Goal: Task Accomplishment & Management: Use online tool/utility

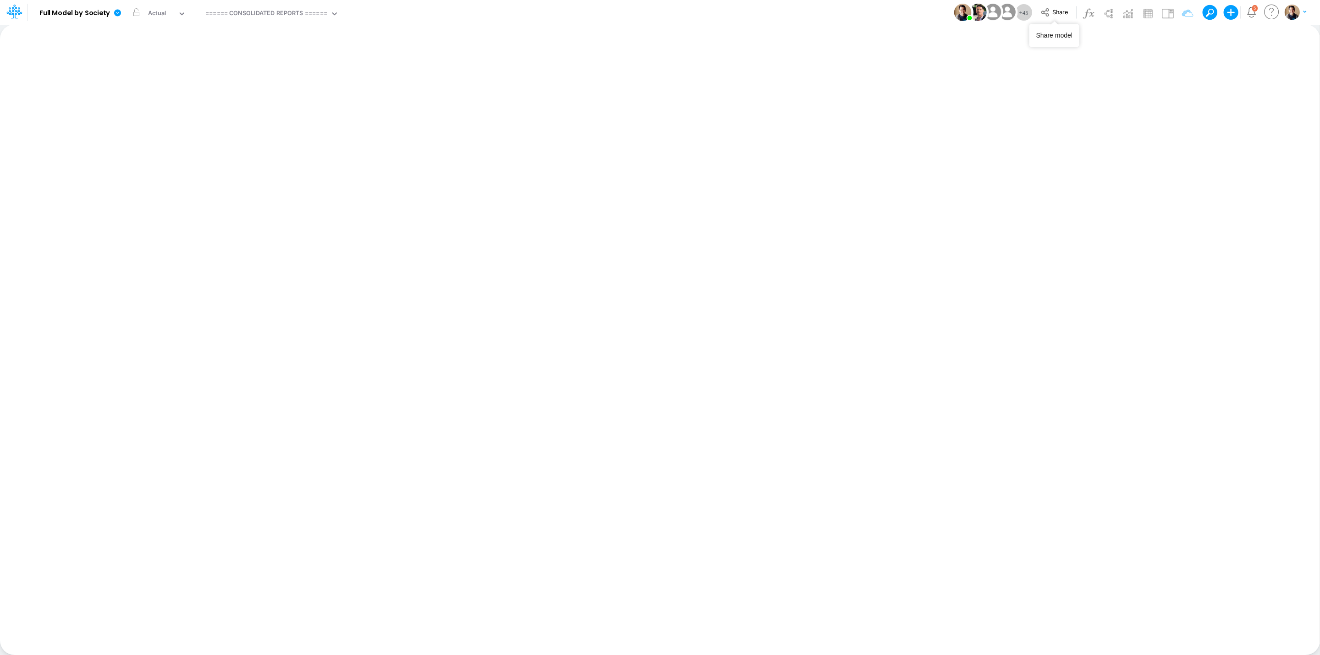
click at [1063, 11] on span "Share" at bounding box center [1060, 11] width 16 height 7
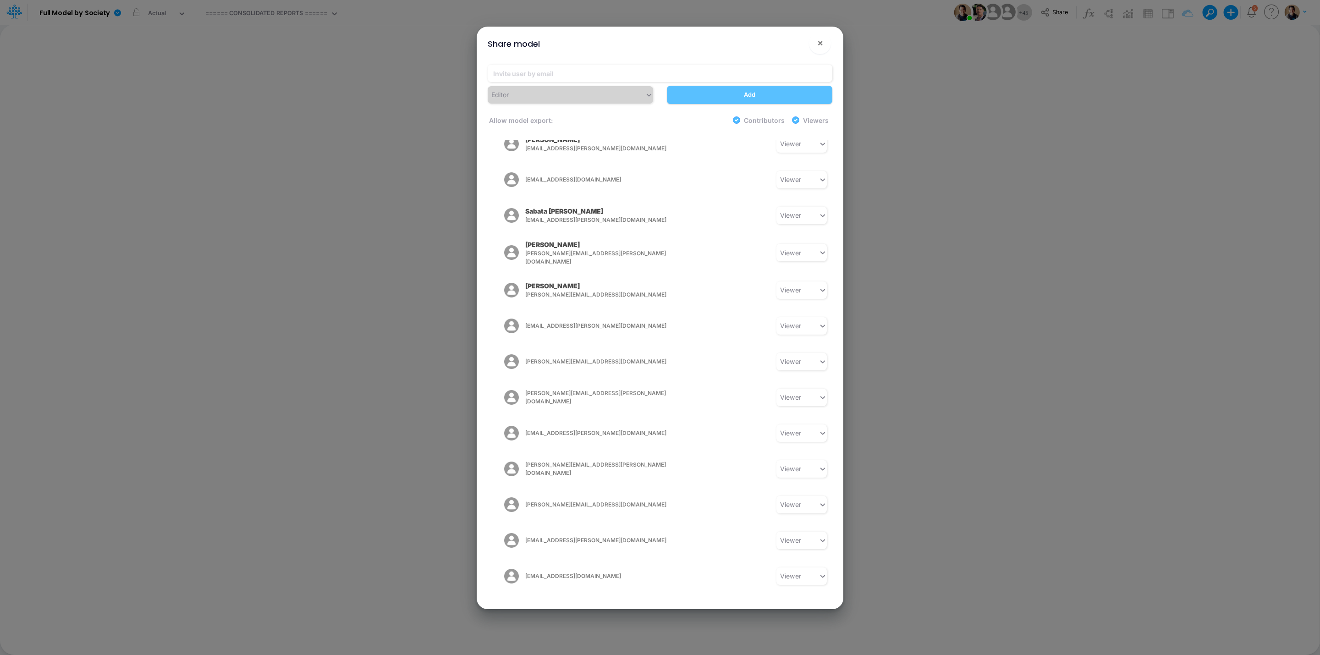
scroll to position [1174, 0]
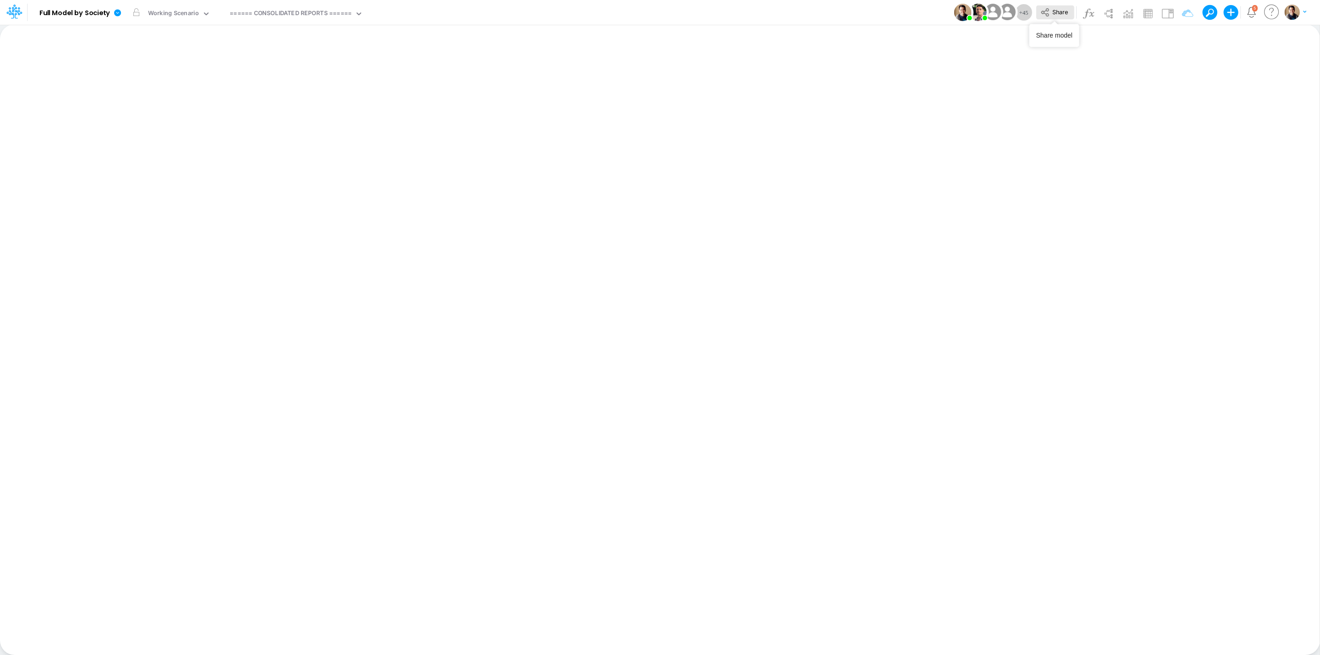
click at [1055, 13] on span "Share" at bounding box center [1060, 11] width 16 height 7
click at [120, 14] on icon at bounding box center [117, 12] width 7 height 7
click at [173, 93] on button "View model info" at bounding box center [164, 95] width 98 height 14
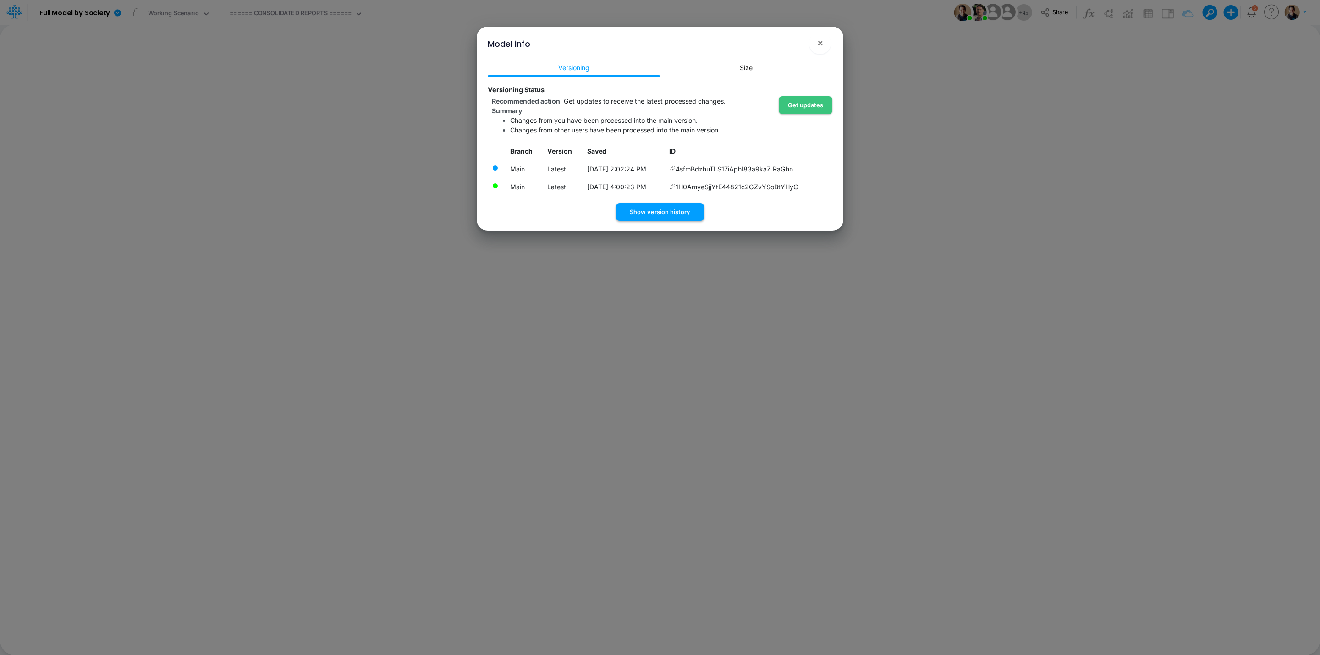
click at [663, 216] on button "Show version history" at bounding box center [660, 212] width 88 height 18
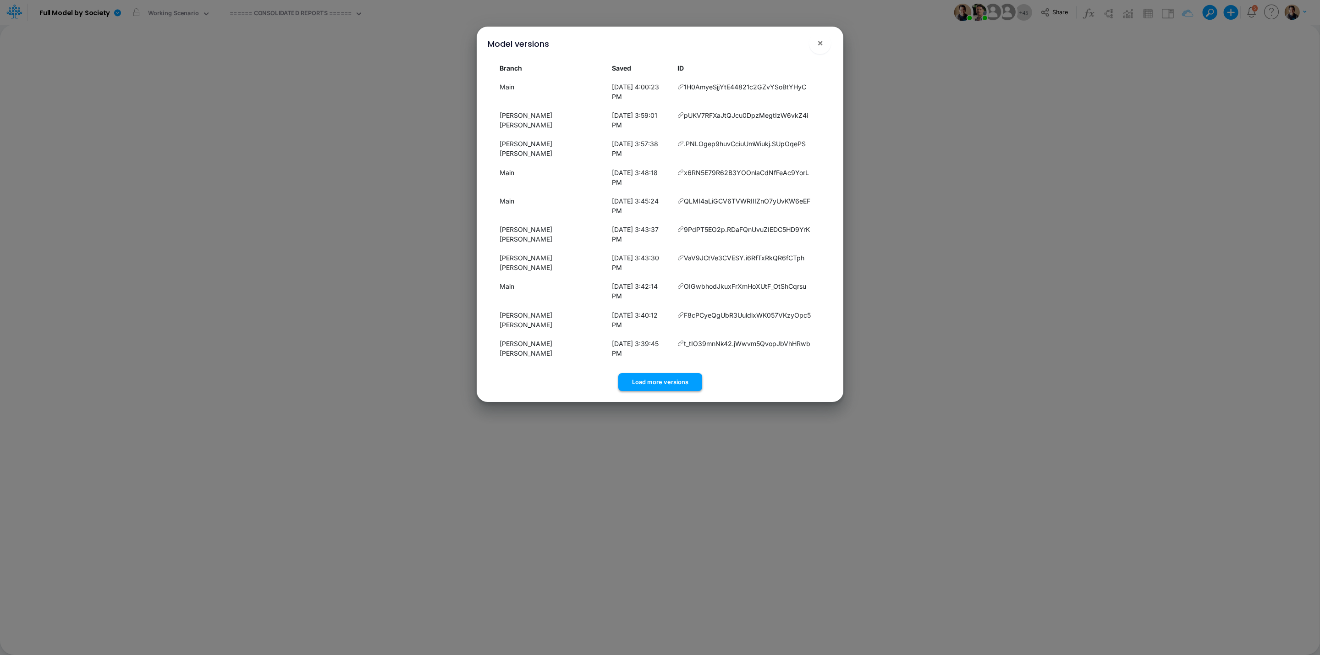
click at [669, 373] on button "Load more versions" at bounding box center [660, 382] width 84 height 18
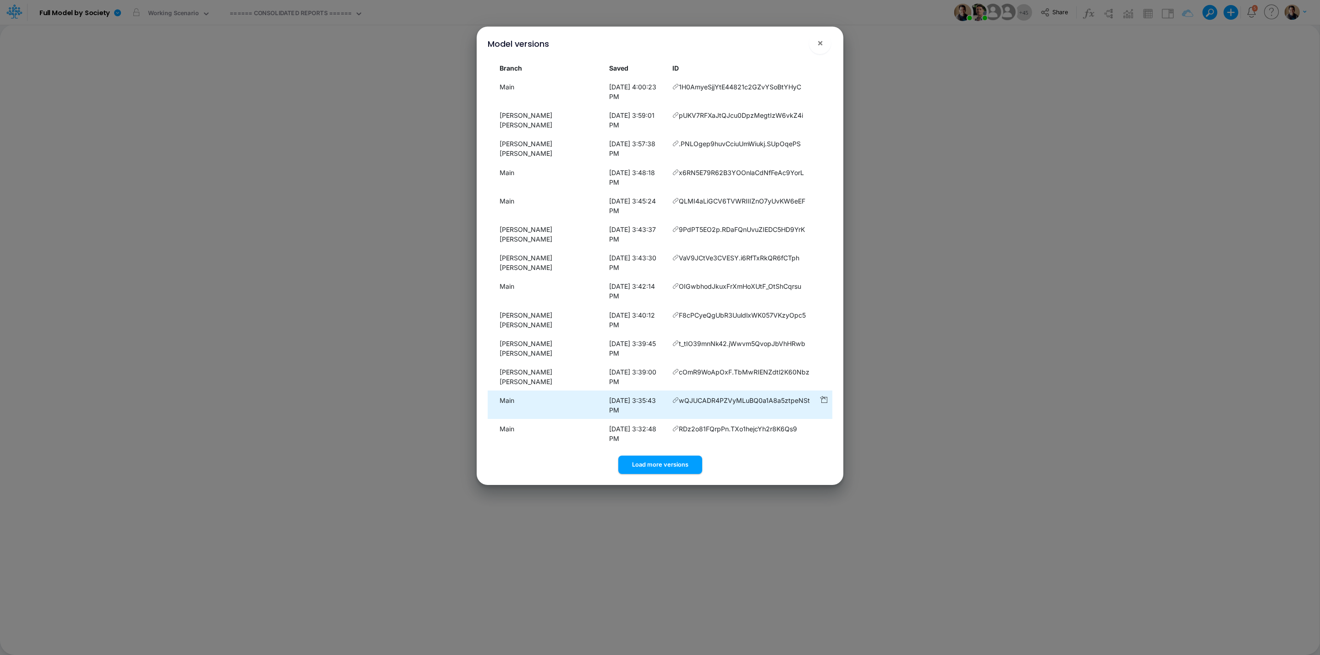
scroll to position [8, 0]
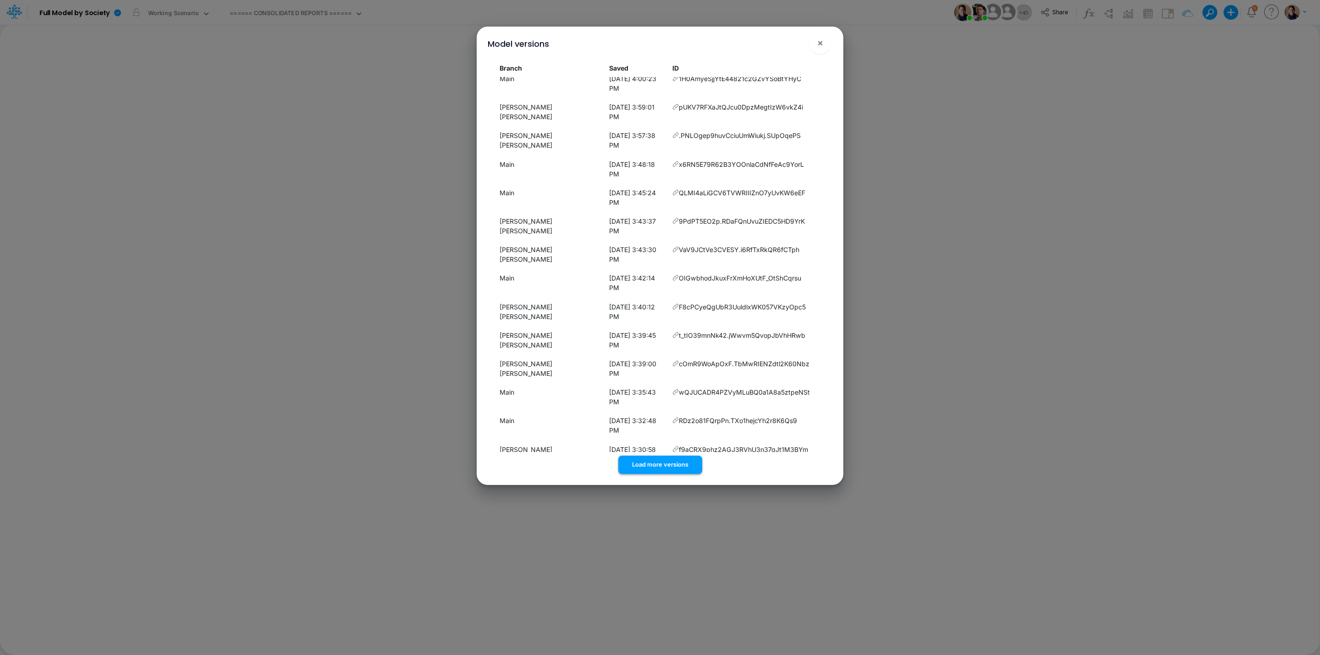
click at [656, 461] on button "Load more versions" at bounding box center [660, 465] width 84 height 18
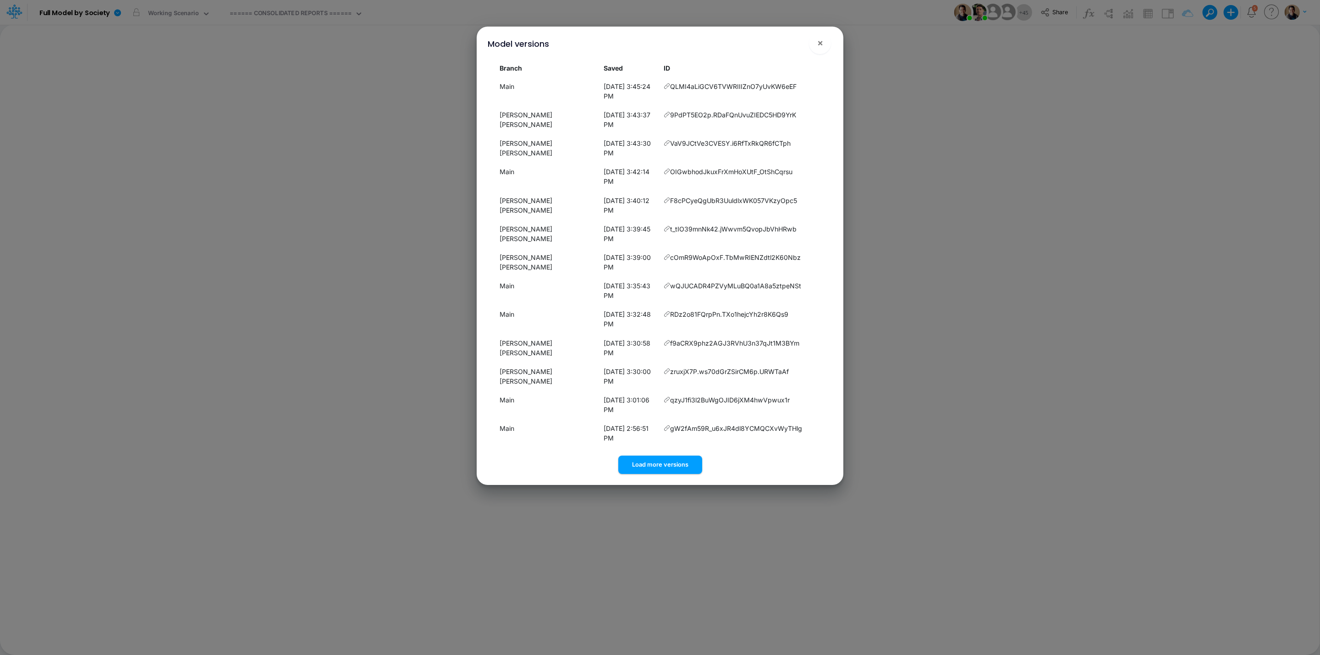
scroll to position [197, 0]
click at [673, 476] on div "Model versions × Branch Saved ID Main 8/26/2025, 4:00:23 PM 1H0AmyeSjjYtE44821c…" at bounding box center [659, 256] width 359 height 458
click at [673, 464] on button "Load more versions" at bounding box center [660, 465] width 84 height 18
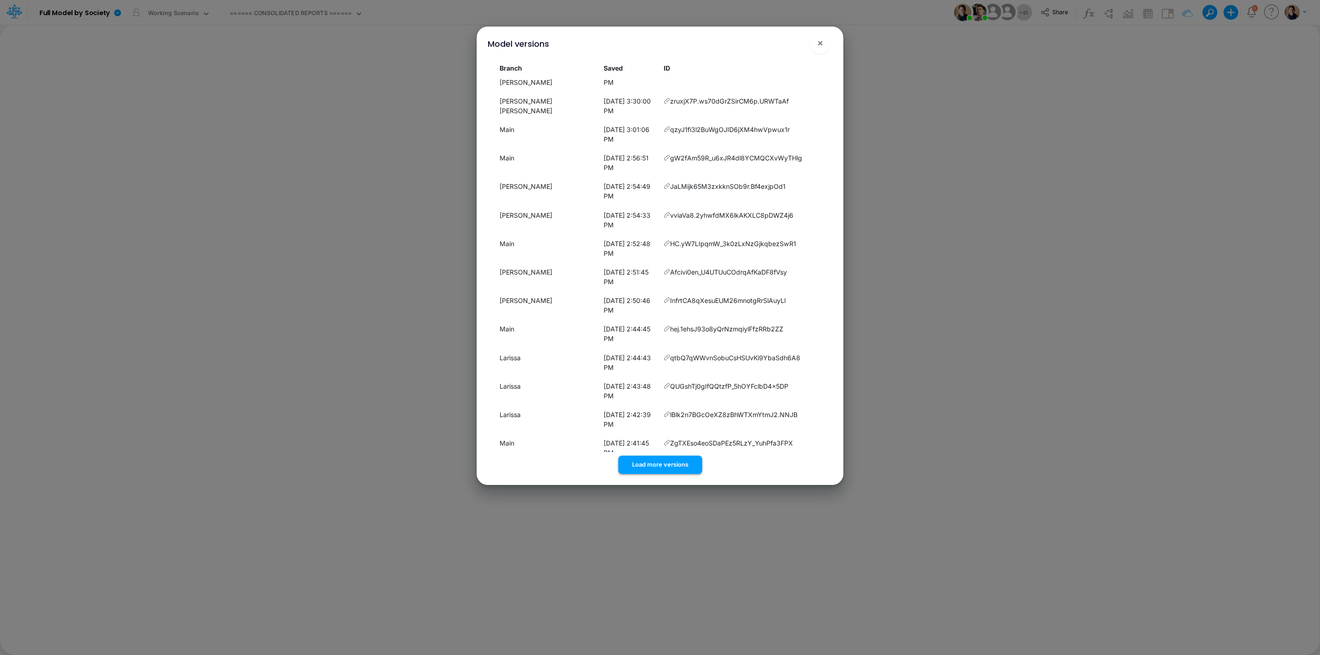
click at [667, 462] on button "Load more versions" at bounding box center [660, 465] width 84 height 18
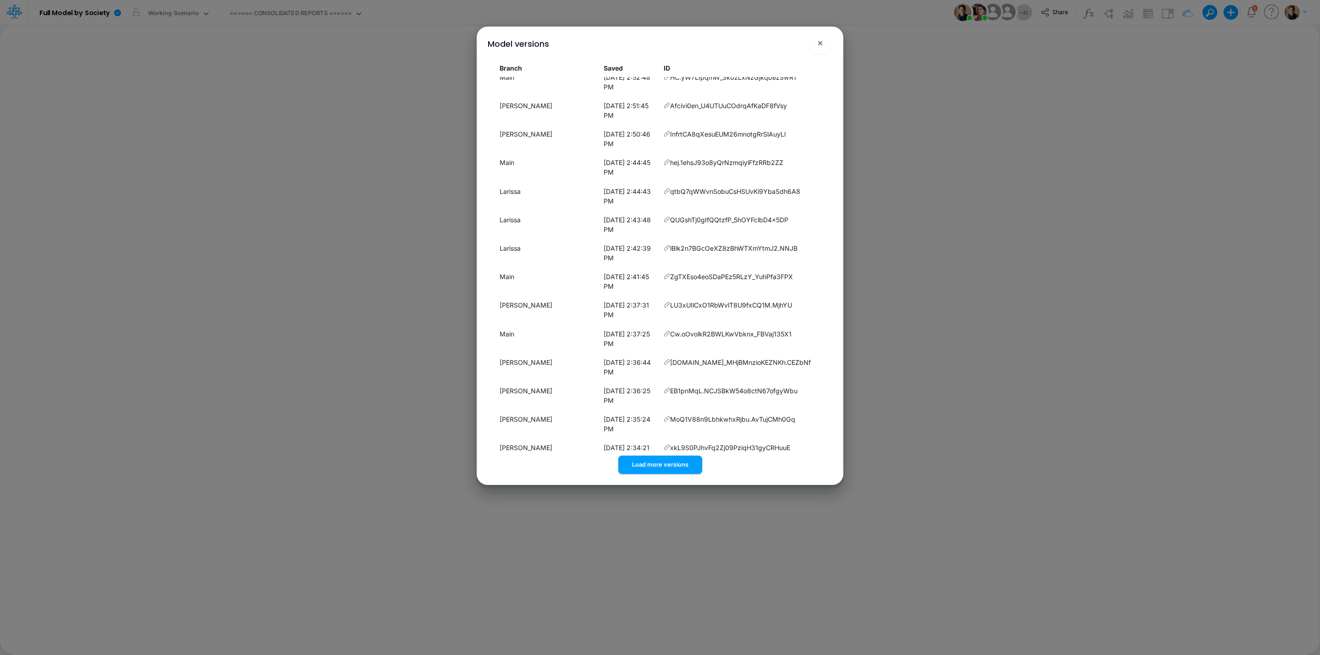
scroll to position [573, 0]
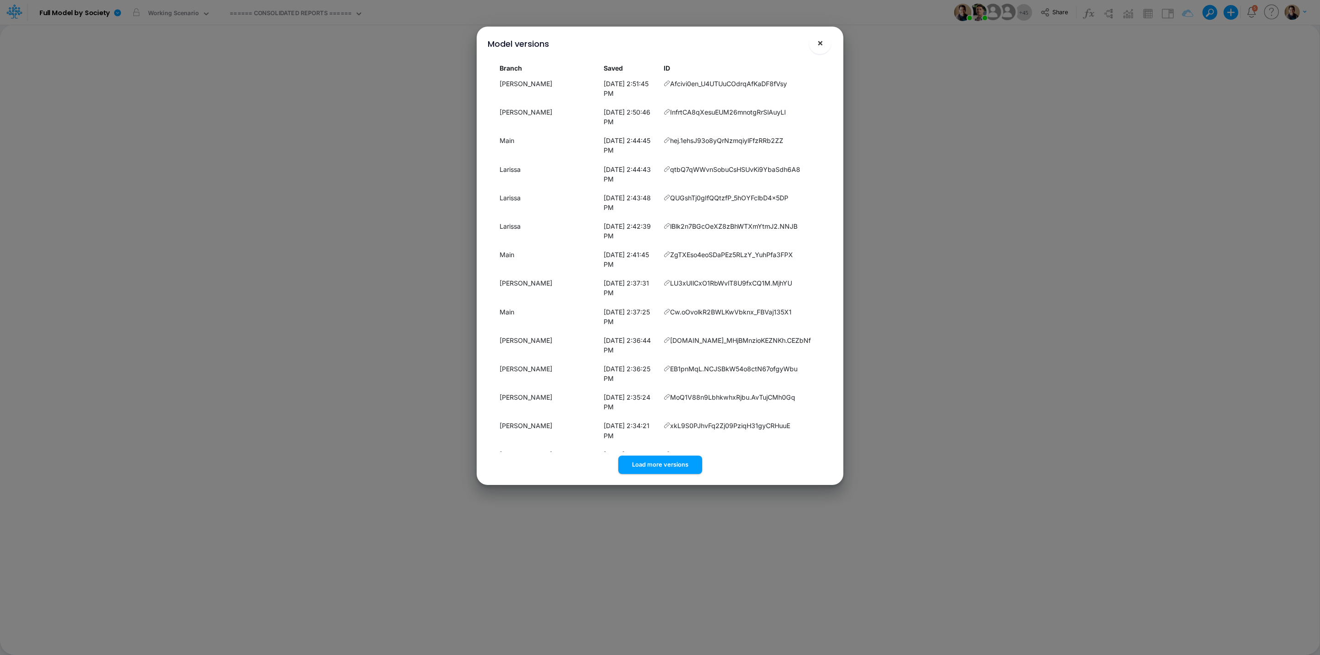
click at [821, 44] on span "×" at bounding box center [820, 42] width 6 height 11
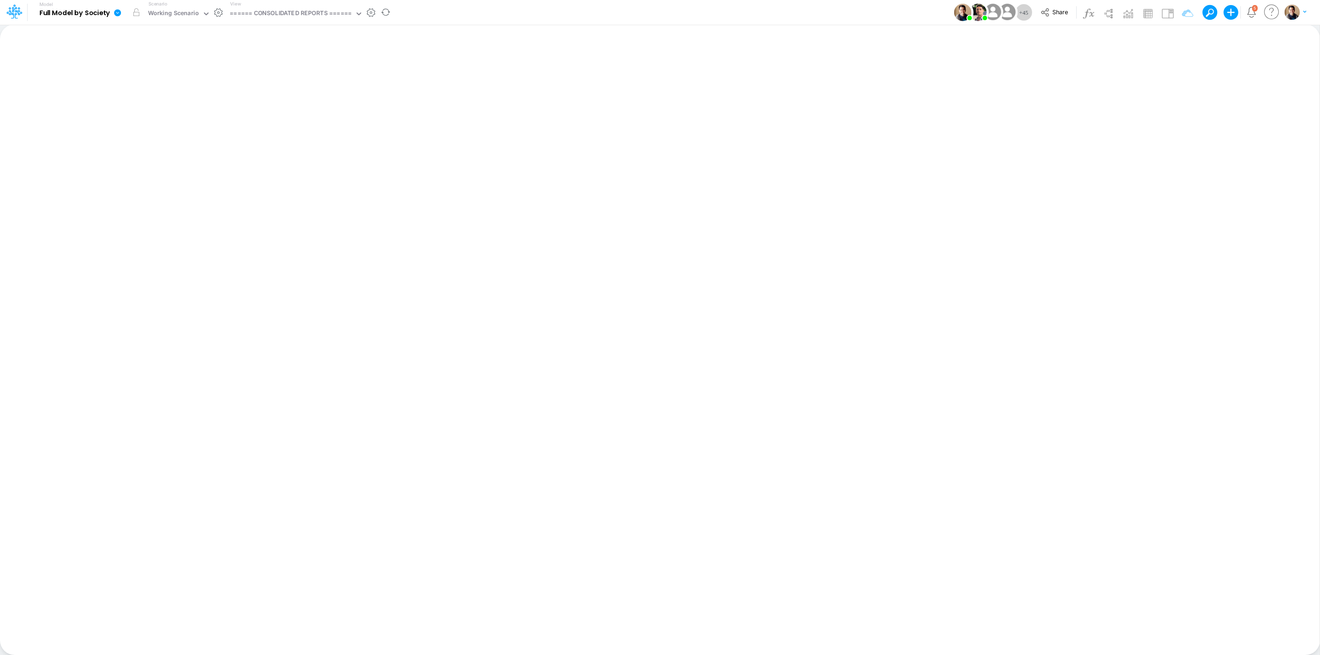
click at [265, 5] on div "View ====== CONSOLIDATED REPORTS ======" at bounding box center [294, 12] width 137 height 24
click at [285, 10] on div "====== CONSOLIDATED REPORTS ======" at bounding box center [291, 14] width 122 height 11
drag, startPoint x: 0, startPoint y: 10, endPoint x: 7, endPoint y: 16, distance: 8.8
click at [0, 10] on div at bounding box center [13, 12] width 27 height 17
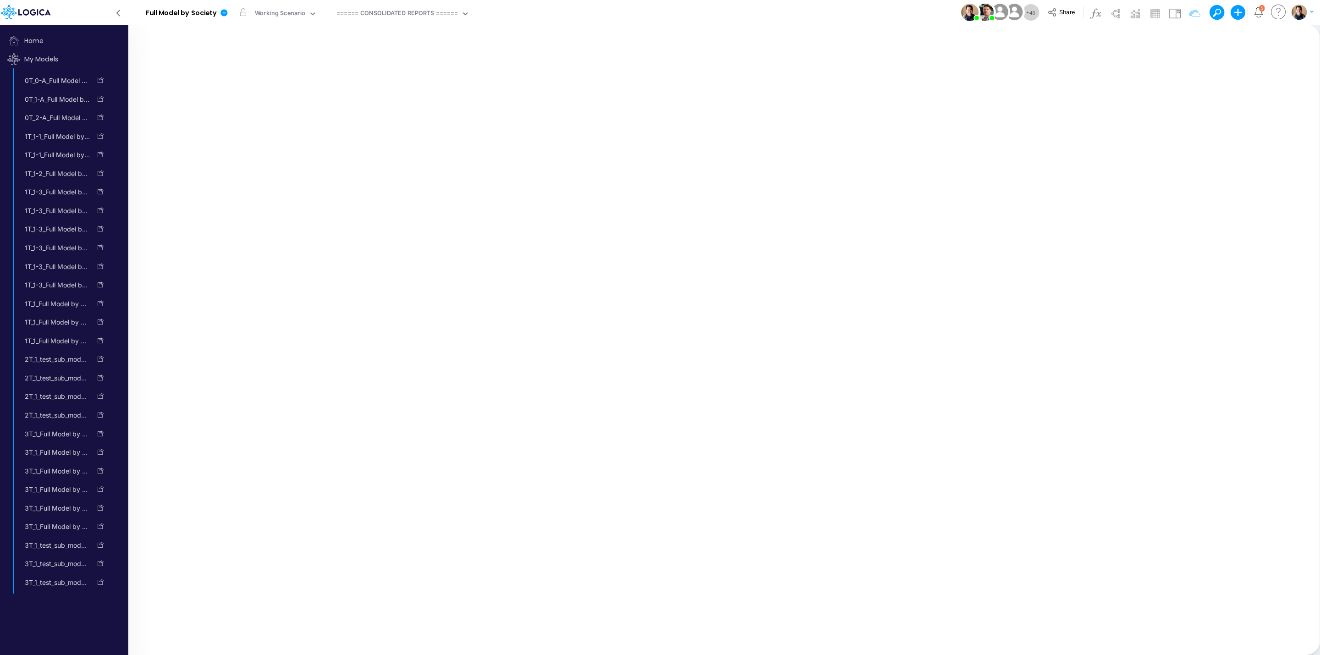
click at [43, 36] on span "Home" at bounding box center [66, 41] width 124 height 18
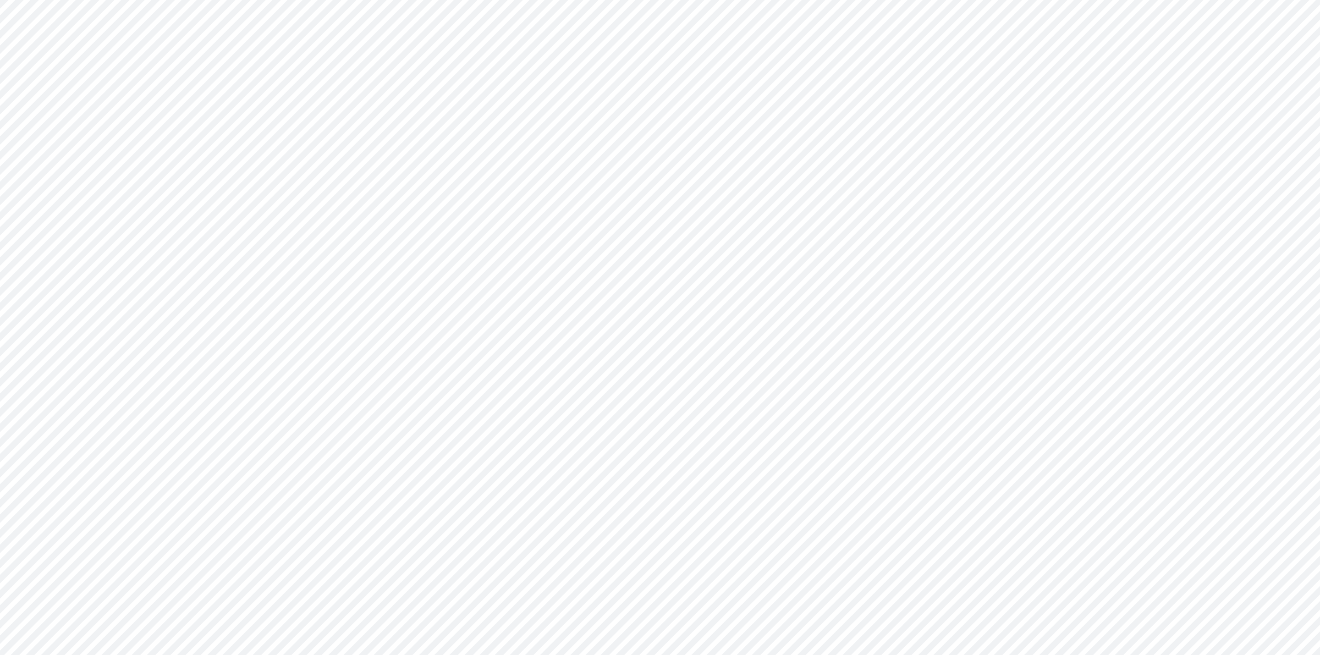
type input "0"
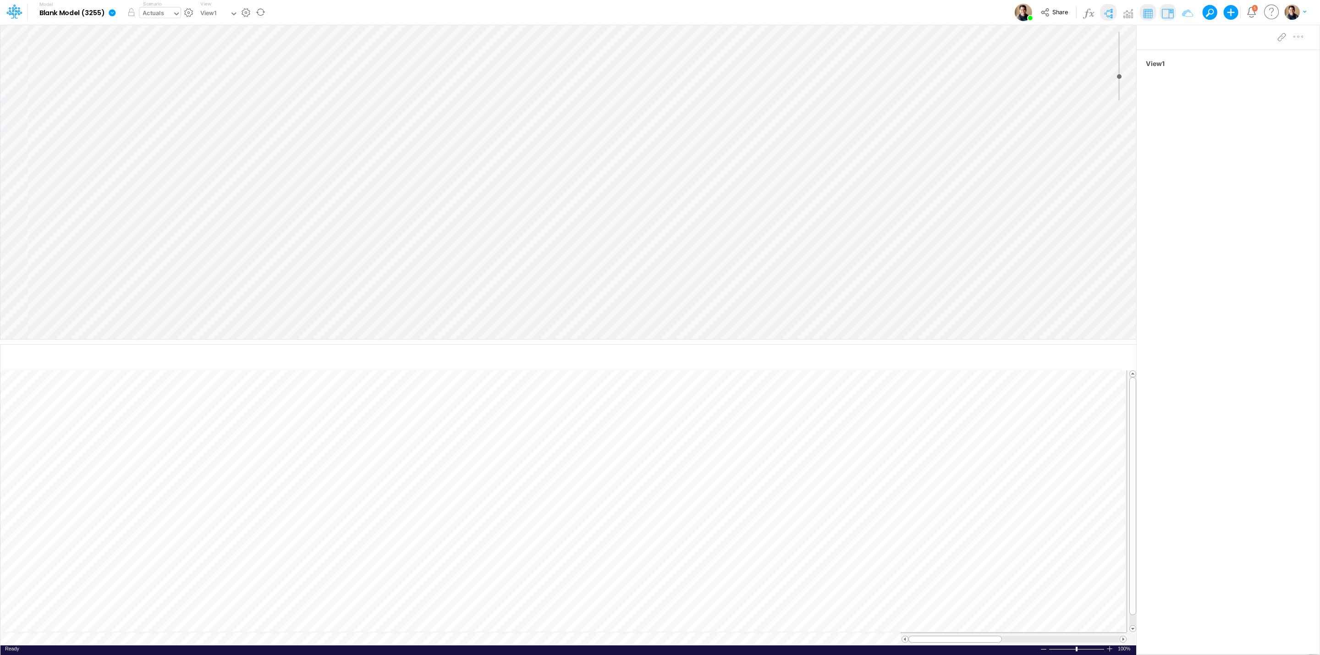
click at [159, 9] on div "Actuals" at bounding box center [154, 14] width 22 height 11
click at [159, 11] on div "Actuals" at bounding box center [154, 14] width 22 height 11
click at [112, 10] on icon at bounding box center [112, 12] width 7 height 7
click at [168, 49] on button "Duplicate" at bounding box center [159, 51] width 98 height 14
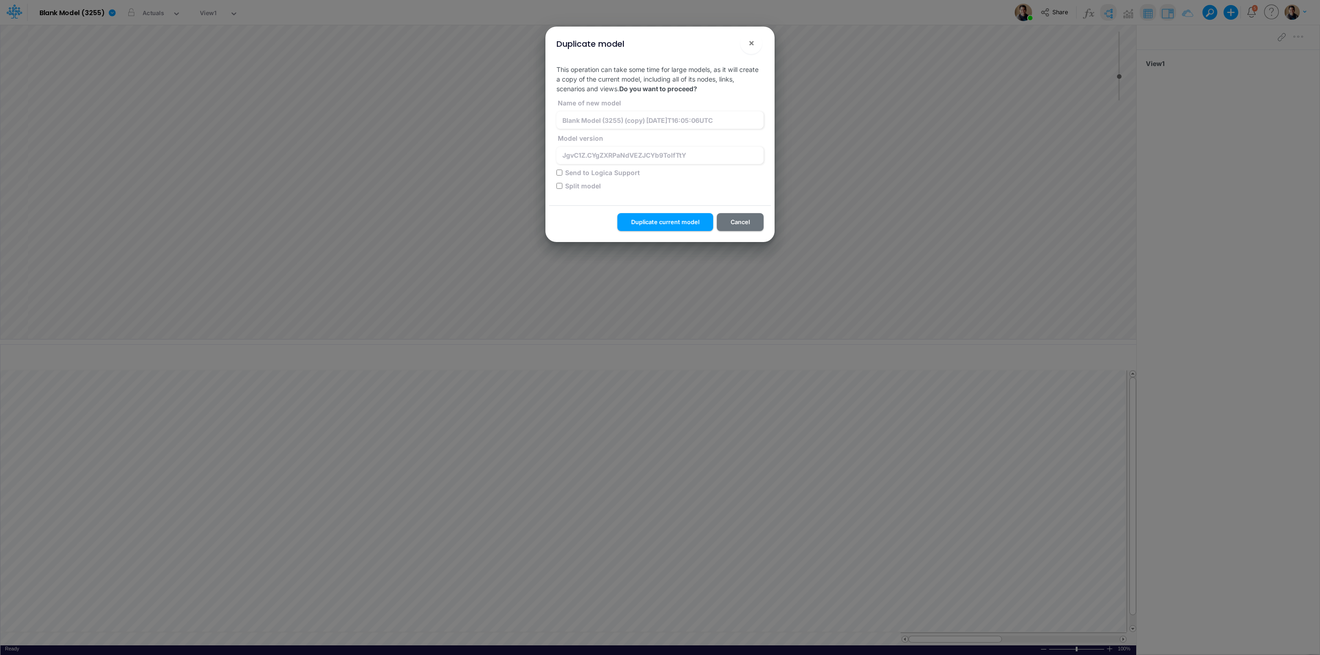
click at [578, 170] on label "Send to Logica Support" at bounding box center [602, 173] width 76 height 10
click at [562, 170] on input "Send to Logica Support" at bounding box center [559, 173] width 6 height 6
checkbox input "true"
click at [605, 117] on input "Blank Model (3255) (copy) [DATE]T16:05:06UTC" at bounding box center [659, 119] width 207 height 17
click at [698, 158] on input "JgvC1Z.CYgZXRPaNdVEZJCYb9TolfTtY" at bounding box center [659, 155] width 207 height 17
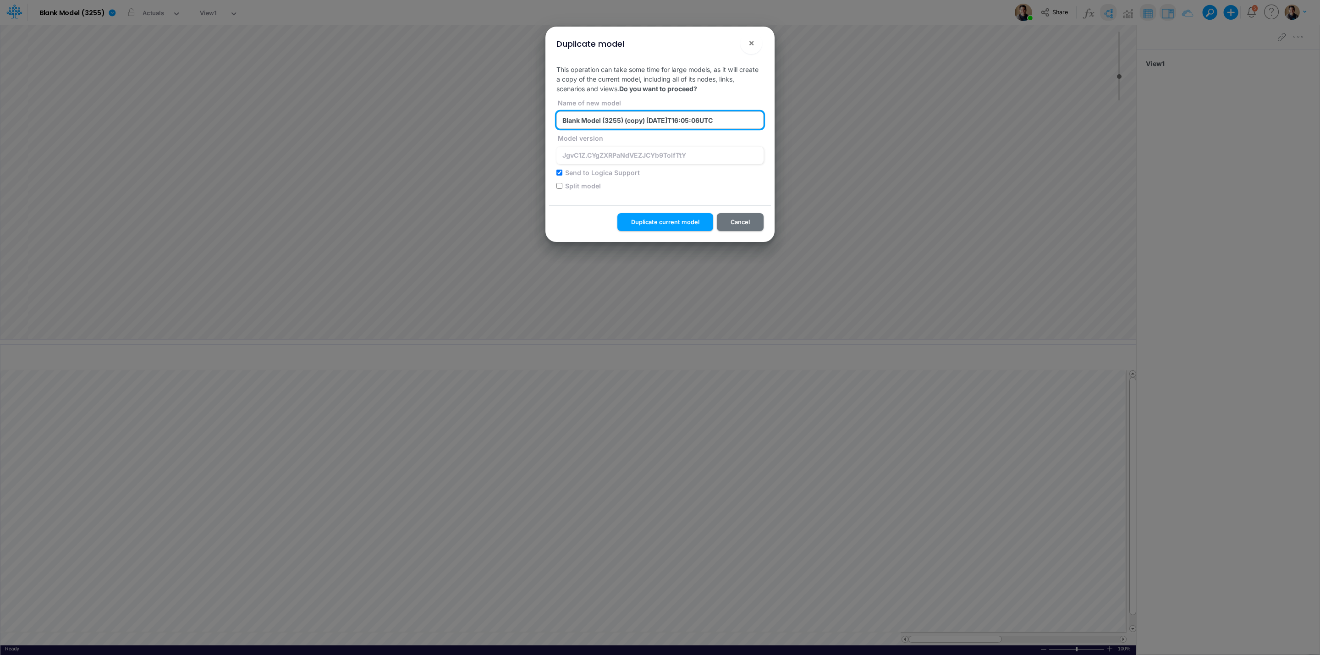
click at [634, 117] on input "Blank Model (3255) (copy) [DATE]T16:05:06UTC" at bounding box center [659, 119] width 207 height 17
paste input "JgvC1Z.CYgZXRPaNdVEZJCYb9TolfTtY"
type input "Blank Model (3255) (JgvC1Z.CYgZXRPaNdVEZJCYb9TolfTtY) [DATE]T16:05:06UTC"
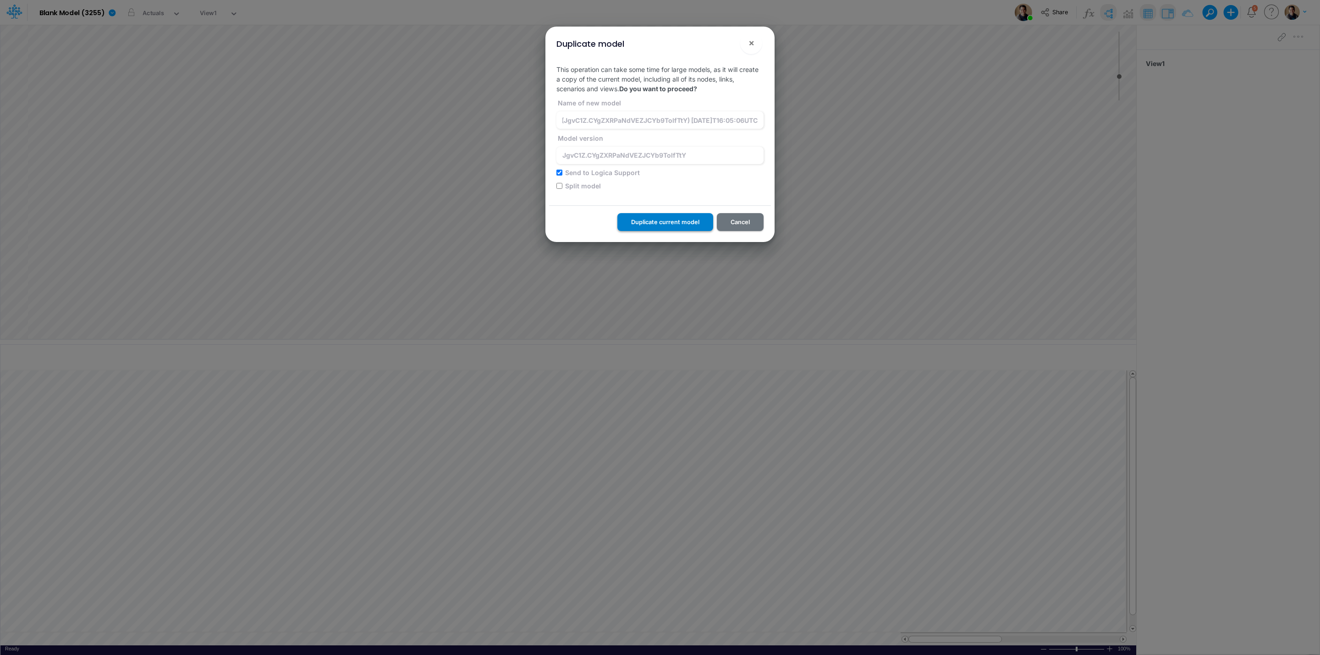
scroll to position [0, 0]
click at [650, 221] on button "Duplicate current model" at bounding box center [665, 222] width 96 height 18
